Goal: Navigation & Orientation: Find specific page/section

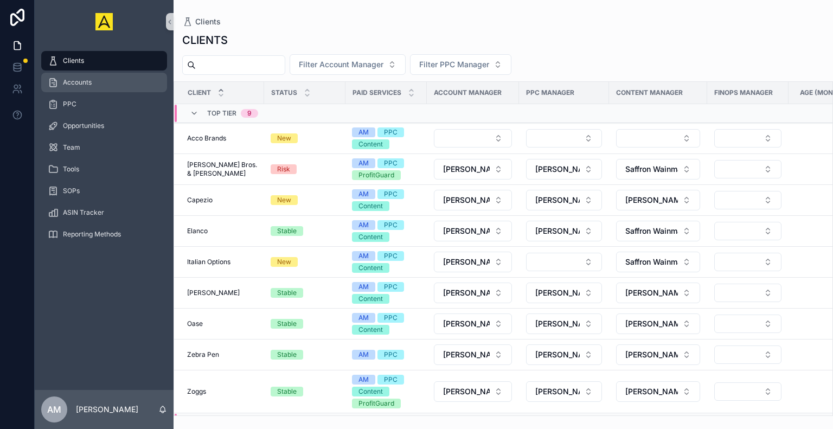
drag, startPoint x: 81, startPoint y: 87, endPoint x: 112, endPoint y: 82, distance: 31.8
click at [81, 87] on div "Accounts" at bounding box center [104, 82] width 113 height 17
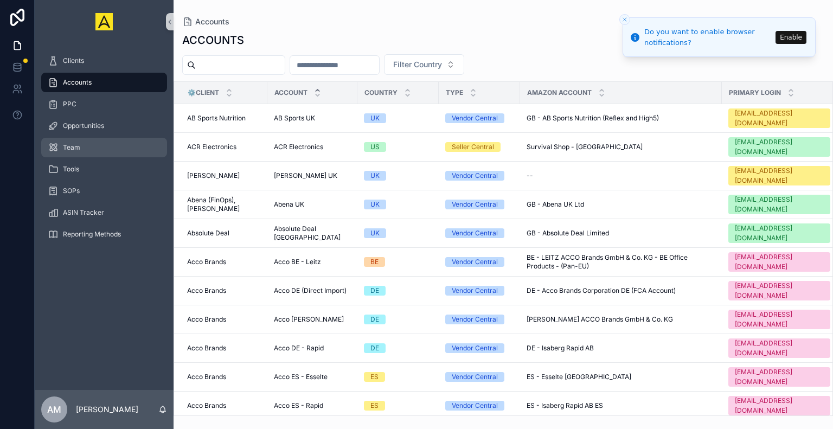
click at [86, 145] on div "Team" at bounding box center [104, 147] width 113 height 17
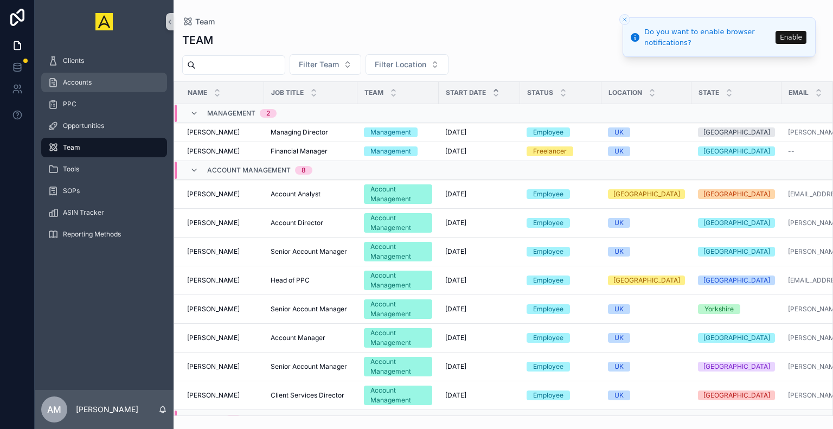
click at [85, 82] on span "Accounts" at bounding box center [77, 82] width 29 height 9
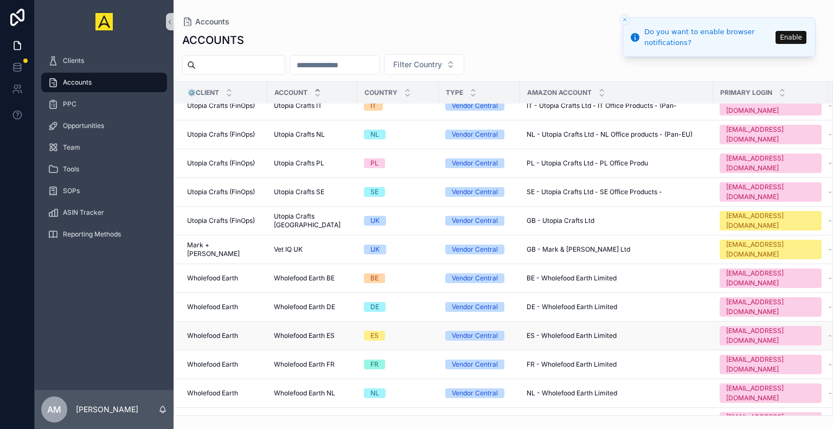
scroll to position [4897, 0]
